Goal: Information Seeking & Learning: Learn about a topic

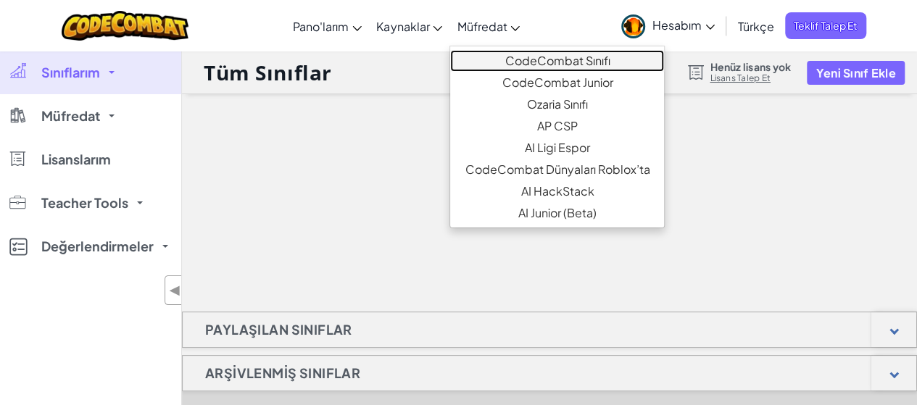
click at [547, 62] on link "CodeCombat Sınıfı" at bounding box center [557, 61] width 214 height 22
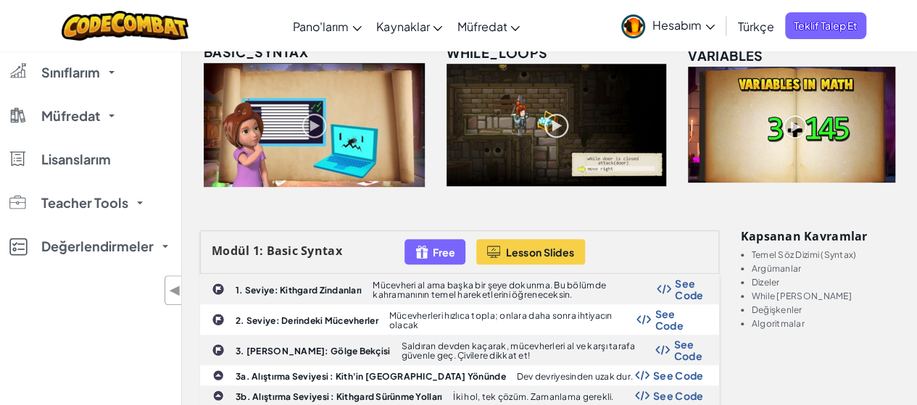
scroll to position [362, 0]
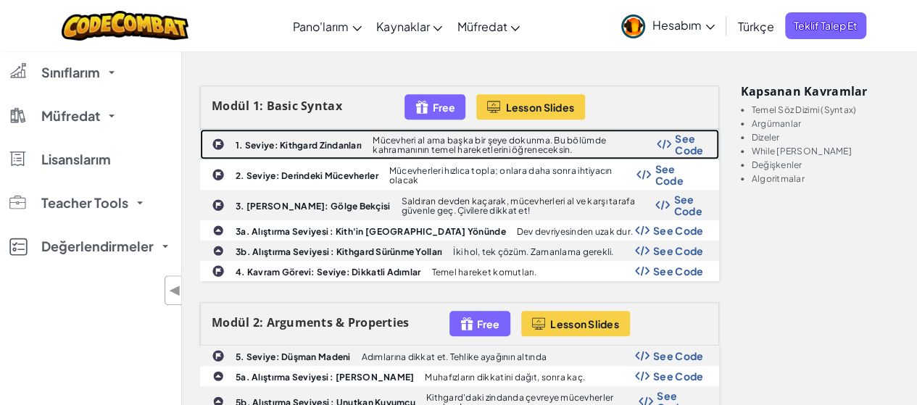
click at [322, 144] on b "1. Seviye: Kithgard Zindanları" at bounding box center [299, 145] width 126 height 11
